Goal: Check status: Verify the current state of an ongoing process or item

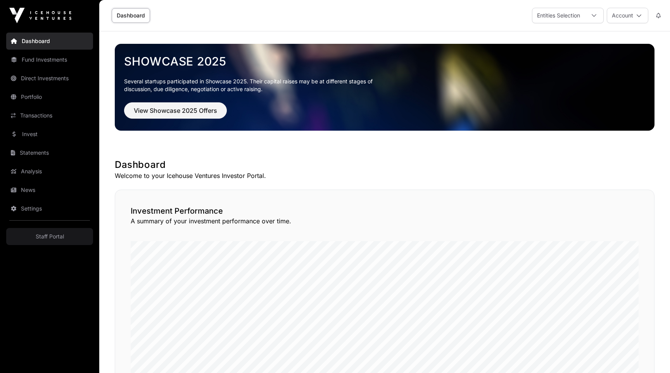
click at [26, 60] on link "Fund Investments" at bounding box center [49, 59] width 87 height 17
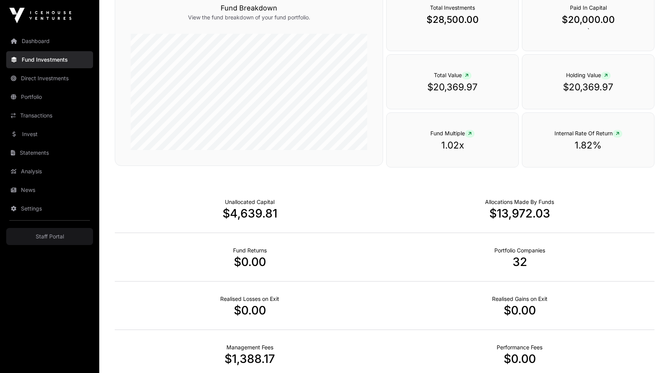
scroll to position [444, 0]
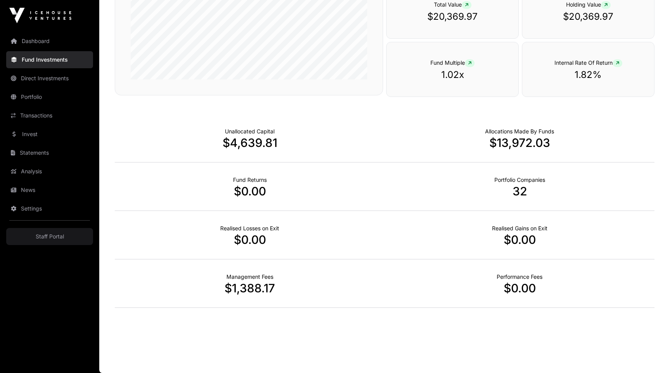
click at [30, 117] on link "Transactions" at bounding box center [49, 115] width 87 height 17
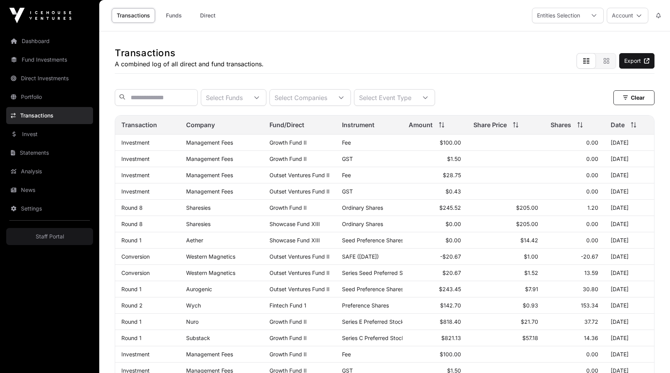
scroll to position [339, 0]
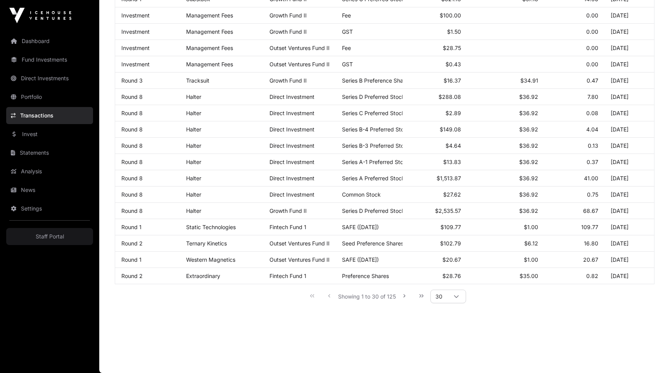
click at [445, 294] on span "30" at bounding box center [438, 296] width 16 height 13
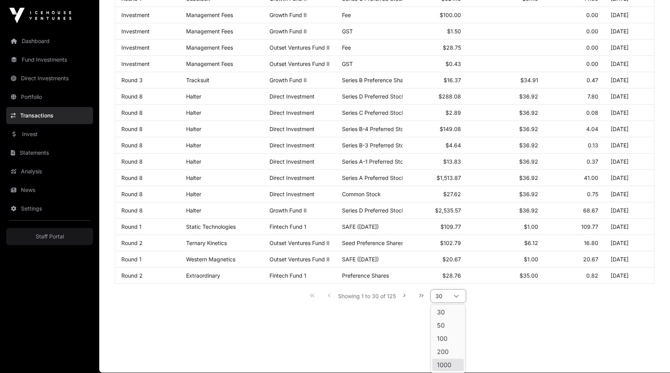
click at [447, 366] on span "1000" at bounding box center [444, 364] width 14 height 6
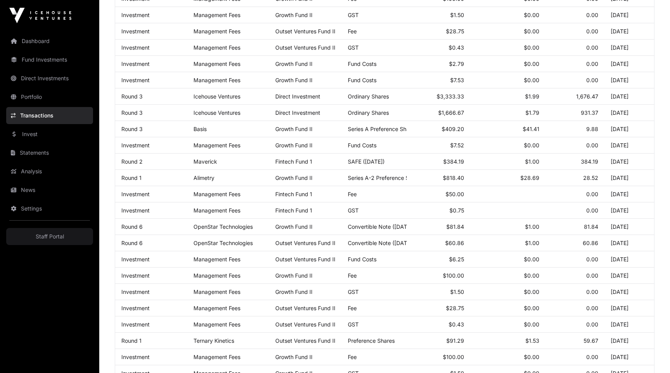
scroll to position [1885, 0]
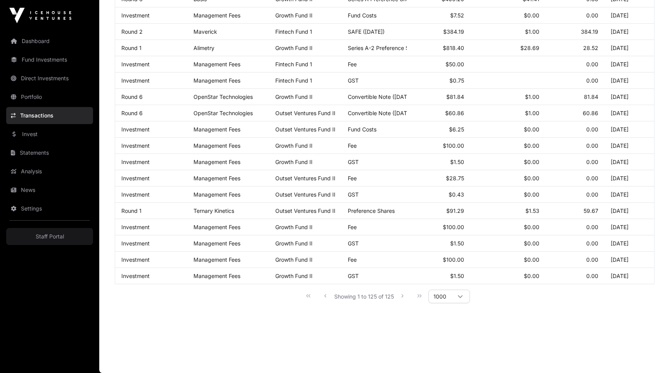
click at [450, 296] on span "1000" at bounding box center [440, 296] width 22 height 13
